Goal: Task Accomplishment & Management: Manage account settings

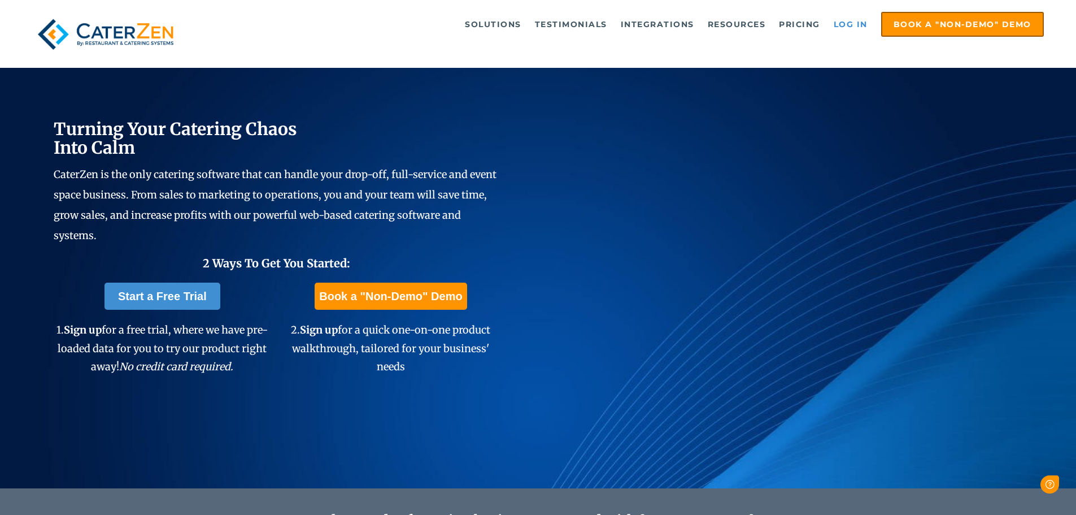
click at [854, 28] on link "Log in" at bounding box center [850, 24] width 45 height 23
click at [841, 33] on link "Log in" at bounding box center [850, 24] width 45 height 23
